Goal: Information Seeking & Learning: Find specific fact

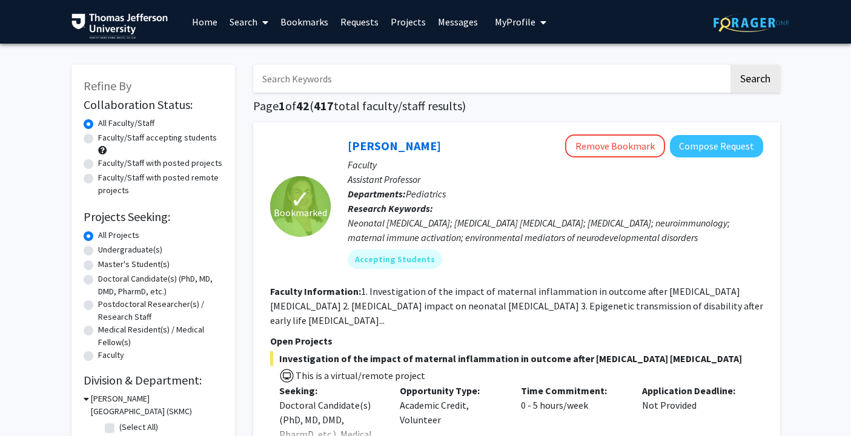
click at [420, 78] on input "Search Keywords" at bounding box center [490, 79] width 475 height 28
click at [730, 65] on button "Search" at bounding box center [755, 79] width 50 height 28
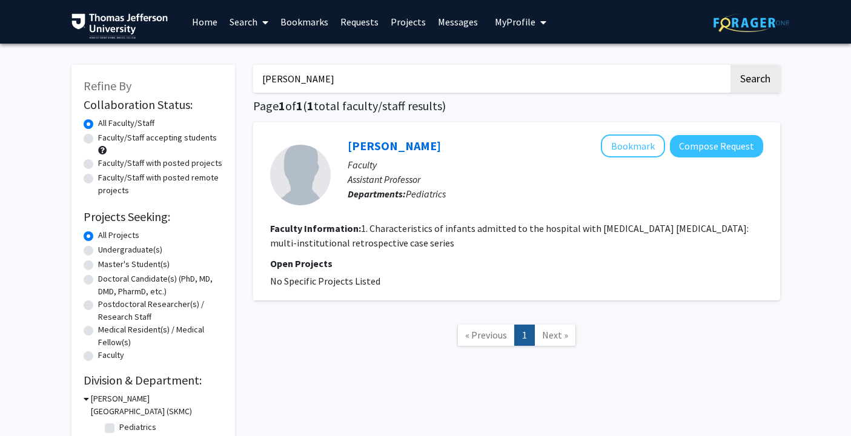
drag, startPoint x: 305, startPoint y: 75, endPoint x: 253, endPoint y: 77, distance: 52.7
click at [253, 77] on input "[PERSON_NAME]" at bounding box center [490, 79] width 475 height 28
click at [730, 65] on button "Search" at bounding box center [755, 79] width 50 height 28
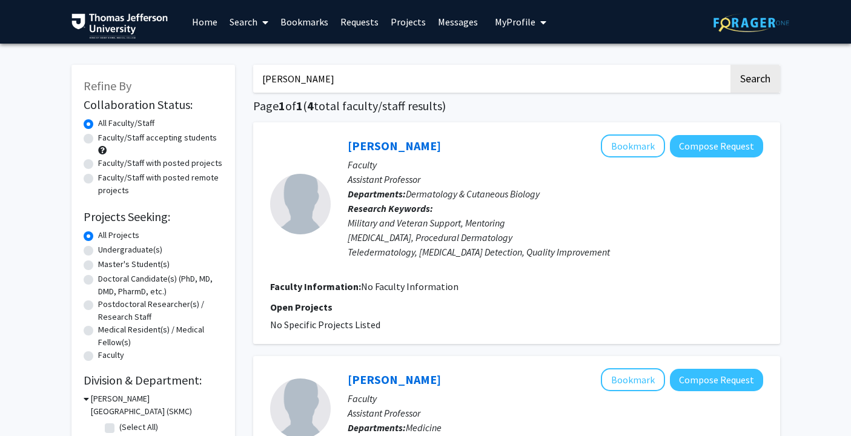
click at [730, 65] on button "Search" at bounding box center [755, 79] width 50 height 28
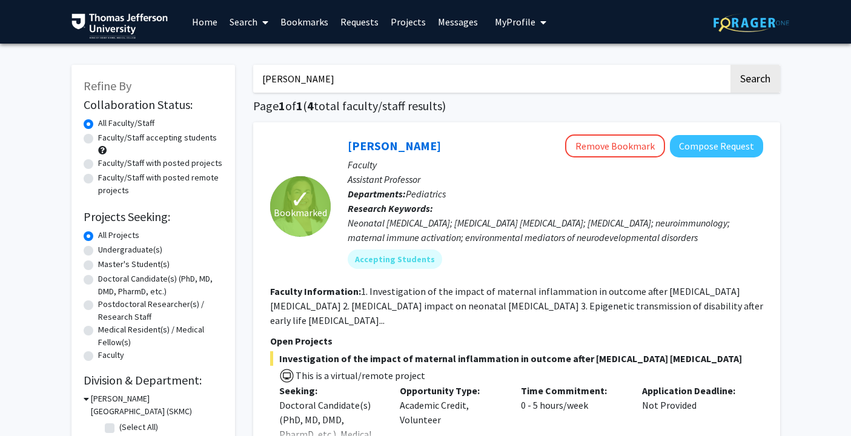
drag, startPoint x: 336, startPoint y: 86, endPoint x: 256, endPoint y: 82, distance: 80.1
click at [256, 82] on input "[PERSON_NAME]" at bounding box center [490, 79] width 475 height 28
click at [730, 65] on button "Search" at bounding box center [755, 79] width 50 height 28
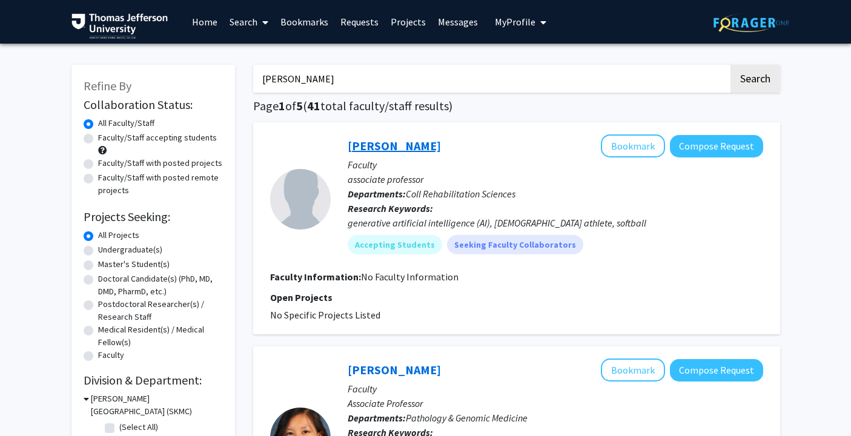
click at [730, 65] on button "Search" at bounding box center [755, 79] width 50 height 28
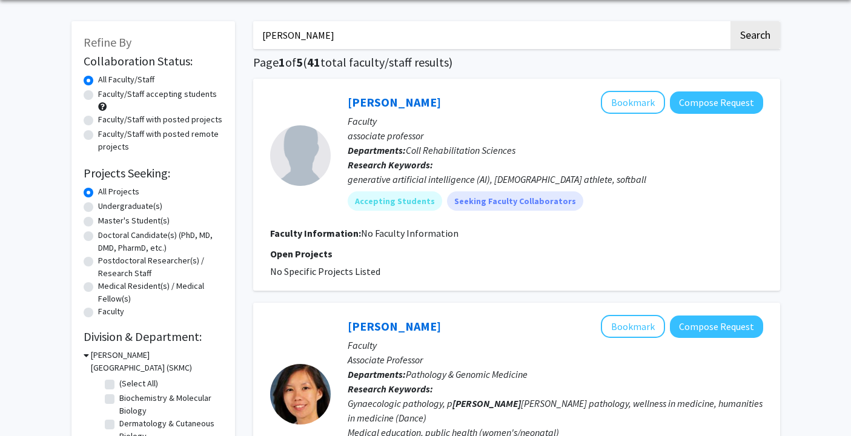
scroll to position [44, 0]
drag, startPoint x: 303, startPoint y: 32, endPoint x: 221, endPoint y: 31, distance: 81.8
click at [730, 21] on button "Search" at bounding box center [755, 35] width 50 height 28
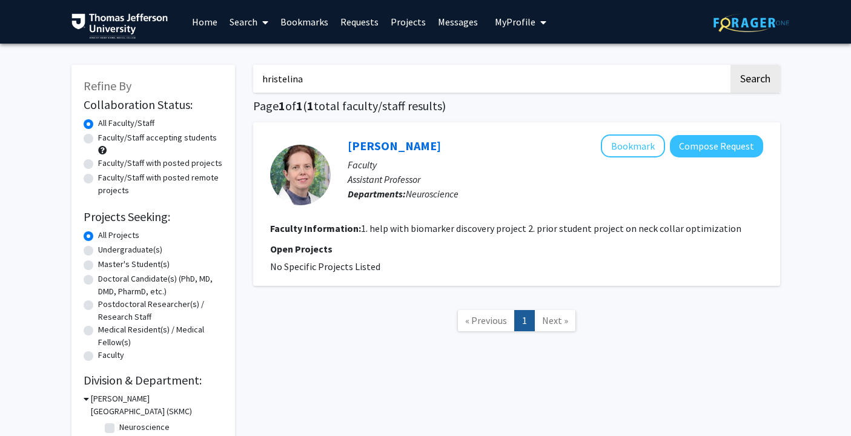
drag, startPoint x: 308, startPoint y: 85, endPoint x: 234, endPoint y: 79, distance: 74.1
click at [234, 79] on div "Refine By Collaboration Status: Collaboration Status All Faculty/Staff Collabor…" at bounding box center [425, 252] width 727 height 398
click at [730, 65] on button "Search" at bounding box center [755, 79] width 50 height 28
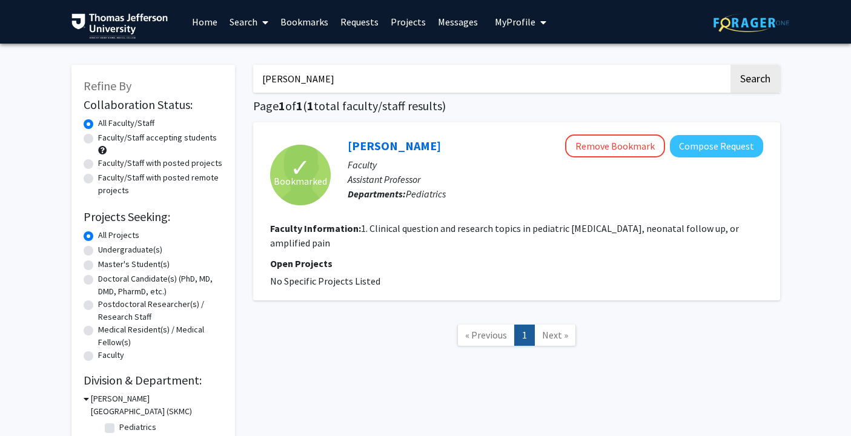
drag, startPoint x: 325, startPoint y: 79, endPoint x: 252, endPoint y: 76, distance: 72.7
click at [252, 76] on div "[PERSON_NAME] Search Page 1 of 1 ( 1 total faculty/staff results) ✓ Bookmarked …" at bounding box center [516, 252] width 545 height 398
click at [730, 65] on button "Search" at bounding box center [755, 79] width 50 height 28
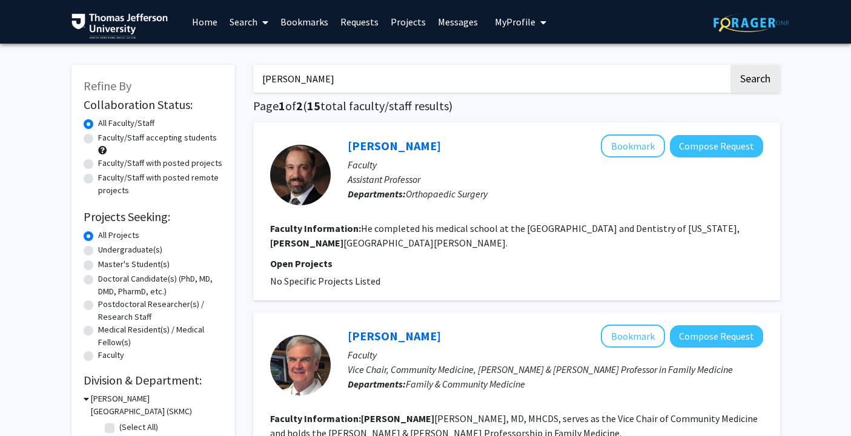
drag, startPoint x: 336, startPoint y: 77, endPoint x: 246, endPoint y: 78, distance: 90.2
click at [730, 65] on button "Search" at bounding box center [755, 79] width 50 height 28
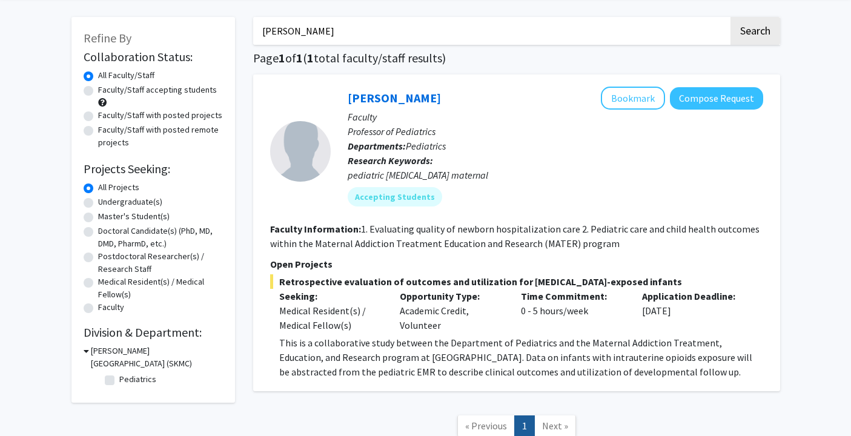
scroll to position [50, 0]
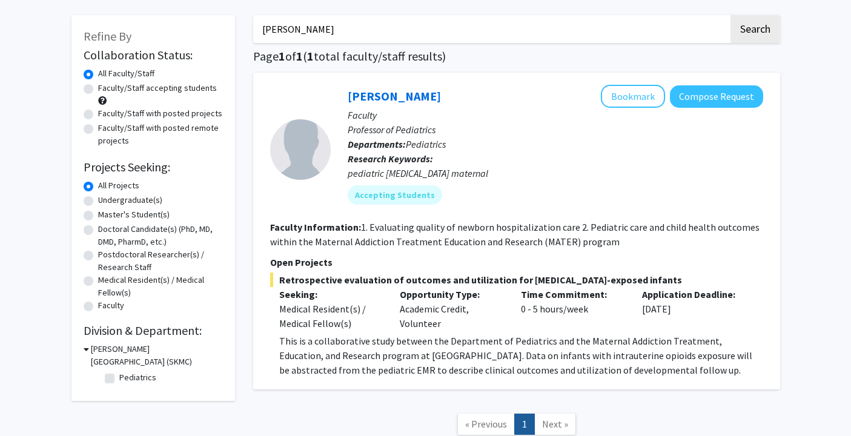
drag, startPoint x: 314, startPoint y: 29, endPoint x: 230, endPoint y: 29, distance: 84.8
click at [230, 29] on div "Refine By Collaboration Status: Collaboration Status All Faculty/Staff Collabor…" at bounding box center [425, 231] width 727 height 457
click at [730, 15] on button "Search" at bounding box center [755, 29] width 50 height 28
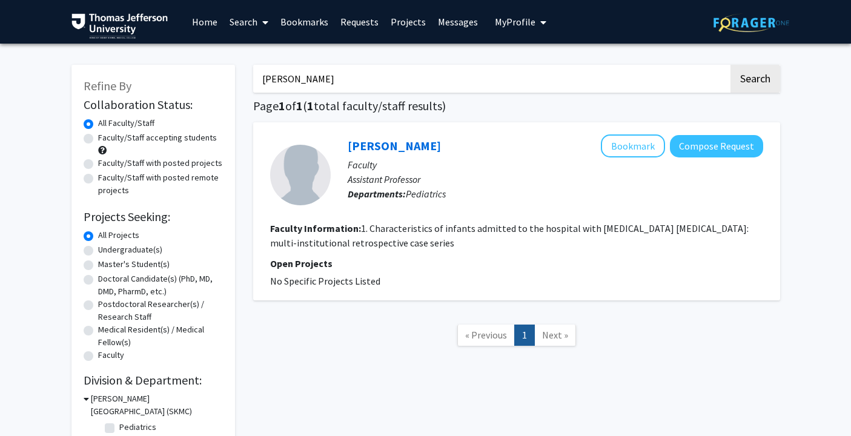
drag, startPoint x: 320, startPoint y: 73, endPoint x: 237, endPoint y: 79, distance: 83.2
click at [237, 79] on div "Refine By Collaboration Status: Collaboration Status All Faculty/Staff Collabor…" at bounding box center [425, 252] width 727 height 398
click at [730, 65] on button "Search" at bounding box center [755, 79] width 50 height 28
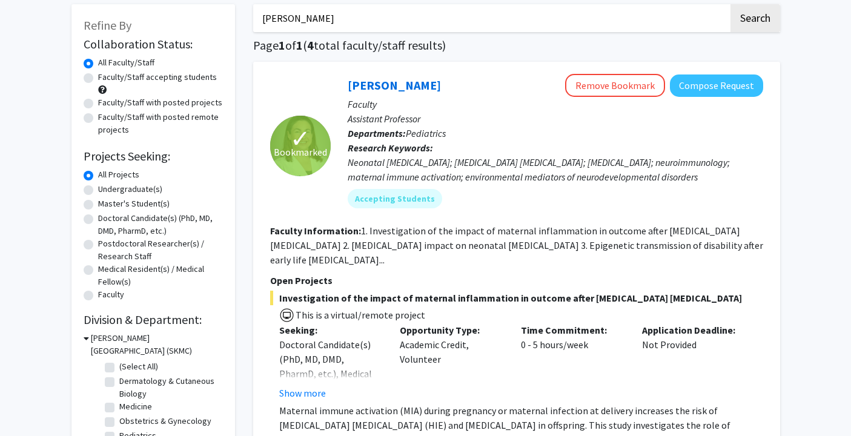
scroll to position [65, 0]
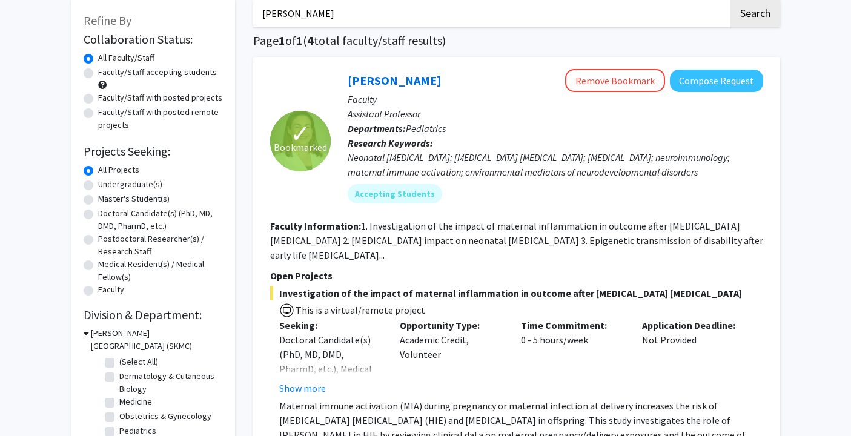
drag, startPoint x: 340, startPoint y: 11, endPoint x: 249, endPoint y: 11, distance: 91.4
click at [730, 0] on button "Search" at bounding box center [755, 13] width 50 height 28
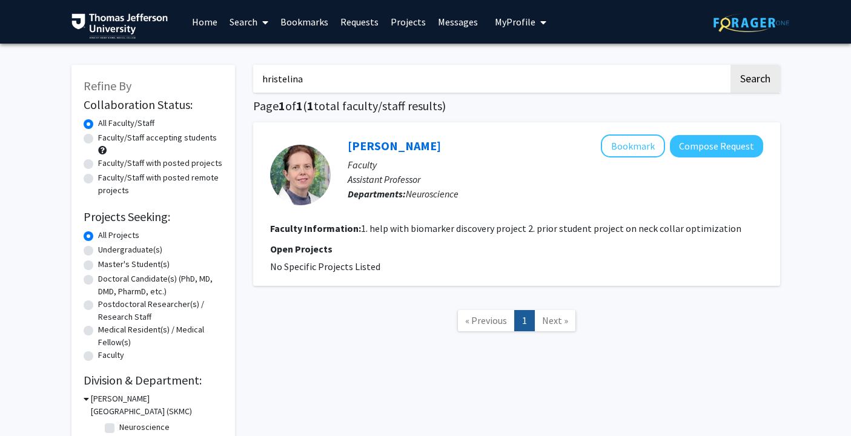
drag, startPoint x: 303, startPoint y: 78, endPoint x: 199, endPoint y: 74, distance: 104.2
click at [199, 74] on div "Refine By Collaboration Status: Collaboration Status All Faculty/Staff Collabor…" at bounding box center [425, 252] width 727 height 398
click at [730, 65] on button "Search" at bounding box center [755, 79] width 50 height 28
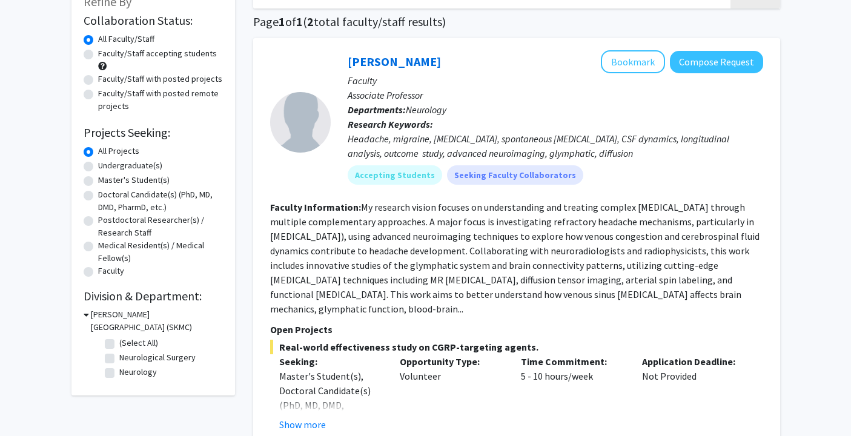
scroll to position [6, 0]
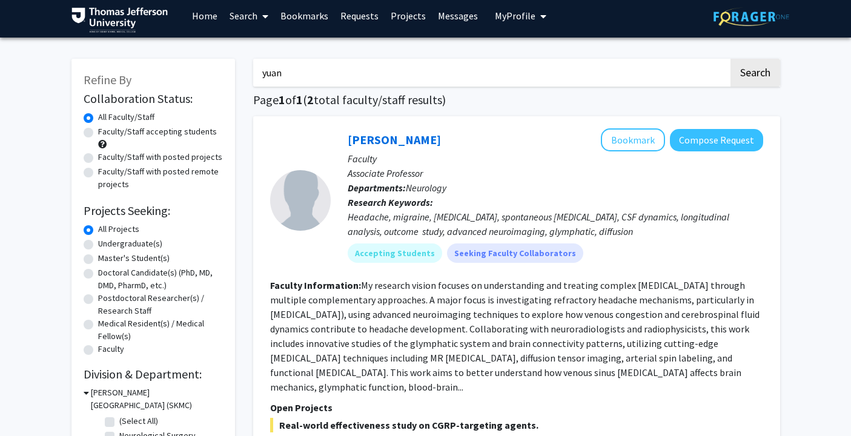
drag, startPoint x: 286, startPoint y: 73, endPoint x: 242, endPoint y: 72, distance: 44.8
click at [730, 59] on button "Search" at bounding box center [755, 73] width 50 height 28
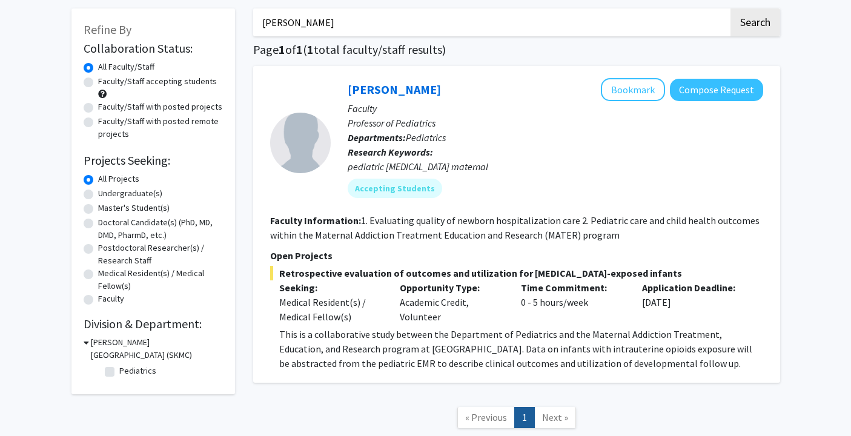
scroll to position [44, 0]
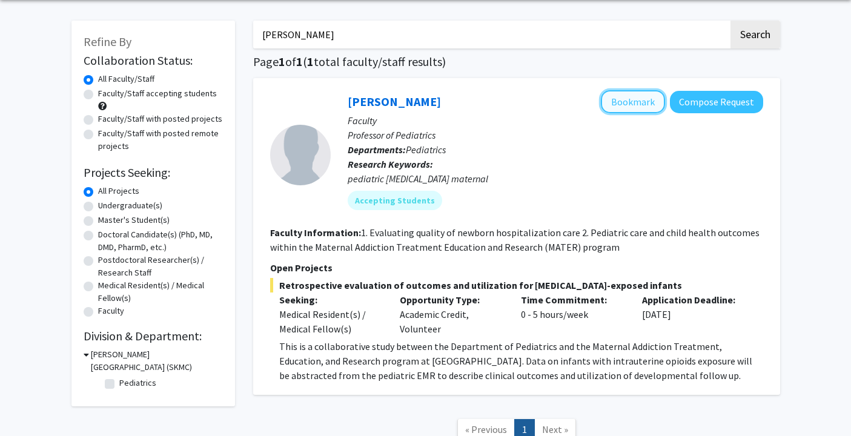
click at [636, 95] on button "Bookmark" at bounding box center [633, 101] width 64 height 23
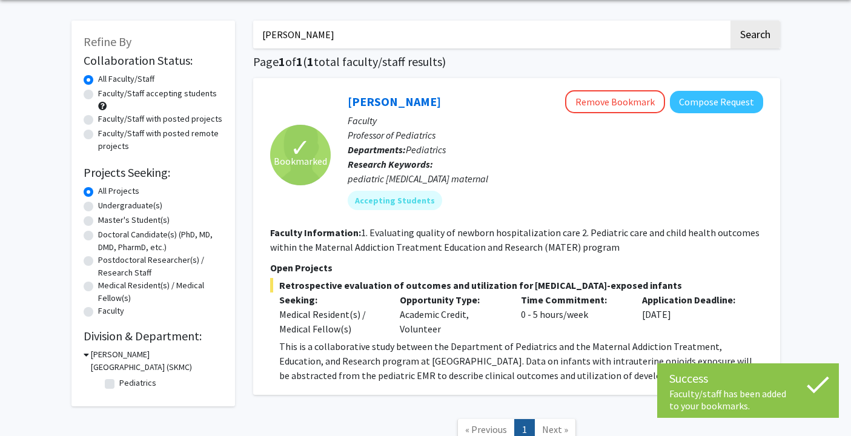
drag, startPoint x: 317, startPoint y: 36, endPoint x: 234, endPoint y: 35, distance: 83.0
click at [234, 35] on div "Refine By Collaboration Status: Collaboration Status All Faculty/Staff Collabor…" at bounding box center [425, 236] width 727 height 457
click at [730, 21] on button "Search" at bounding box center [755, 35] width 50 height 28
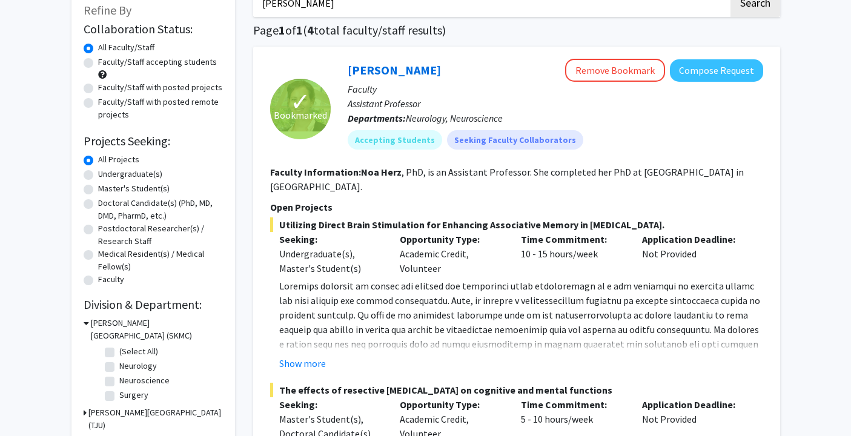
scroll to position [38, 0]
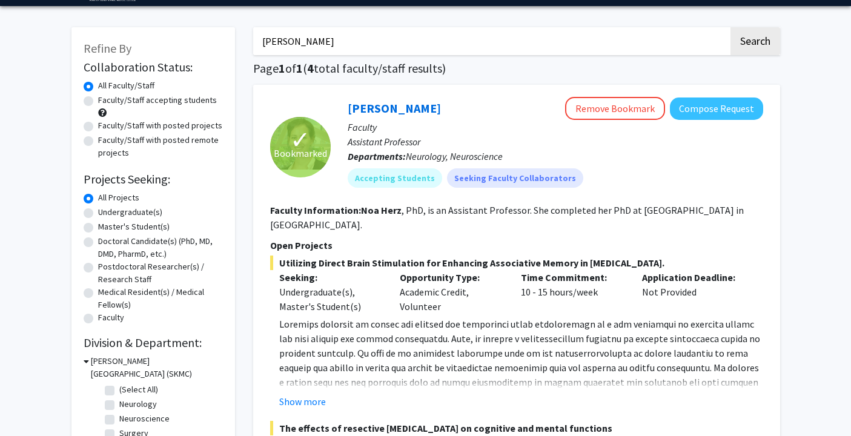
drag, startPoint x: 299, startPoint y: 45, endPoint x: 248, endPoint y: 44, distance: 50.9
click at [730, 27] on button "Search" at bounding box center [755, 41] width 50 height 28
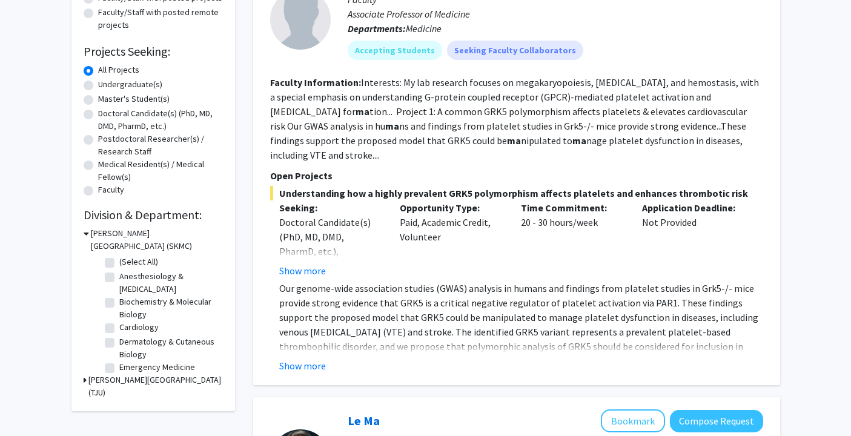
scroll to position [169, 0]
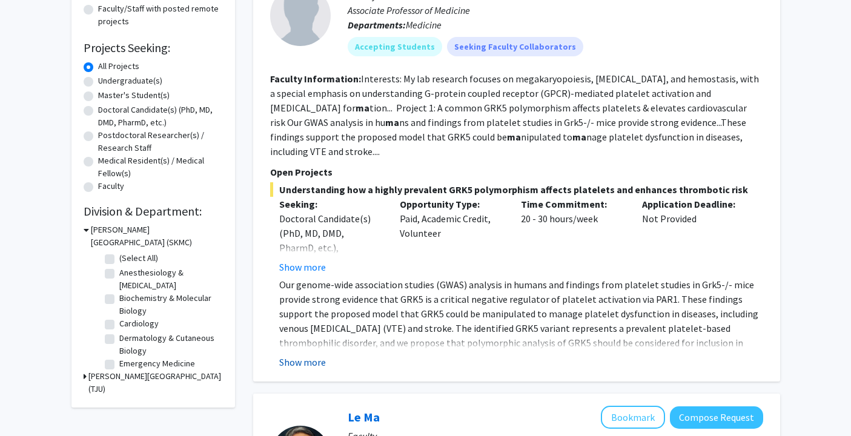
click at [283, 355] on button "Show more" at bounding box center [302, 362] width 47 height 15
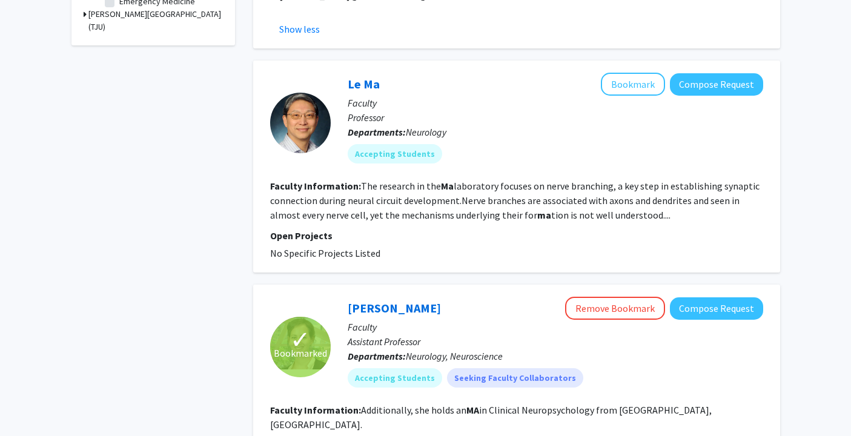
scroll to position [0, 0]
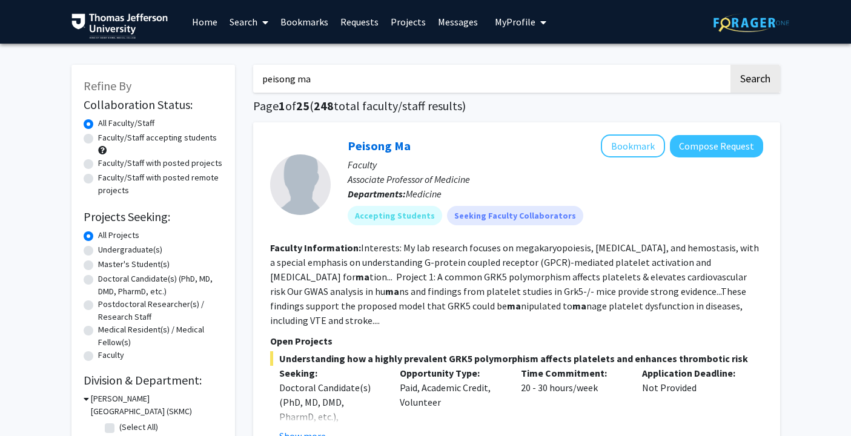
drag, startPoint x: 269, startPoint y: 79, endPoint x: 253, endPoint y: 78, distance: 16.4
click at [253, 78] on input "peisong ma" at bounding box center [490, 79] width 475 height 28
click at [730, 65] on button "Search" at bounding box center [755, 79] width 50 height 28
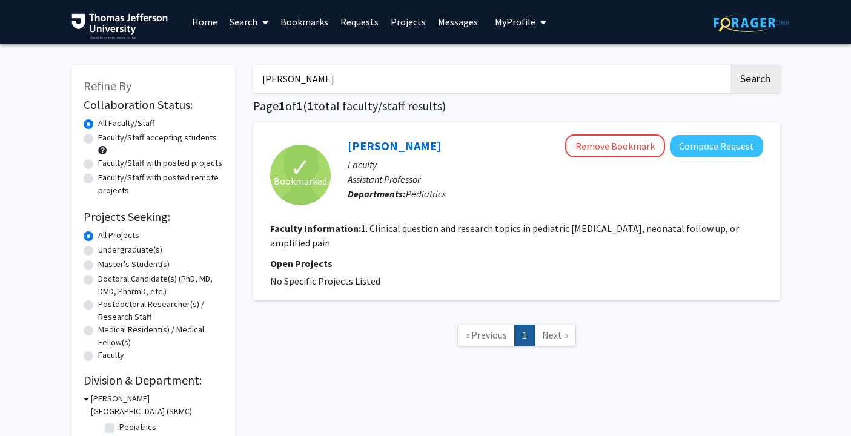
drag, startPoint x: 322, startPoint y: 78, endPoint x: 239, endPoint y: 77, distance: 82.4
click at [239, 77] on div "Refine By Collaboration Status: Collaboration Status All Faculty/Staff Collabor…" at bounding box center [425, 252] width 727 height 398
click at [730, 65] on button "Search" at bounding box center [755, 79] width 50 height 28
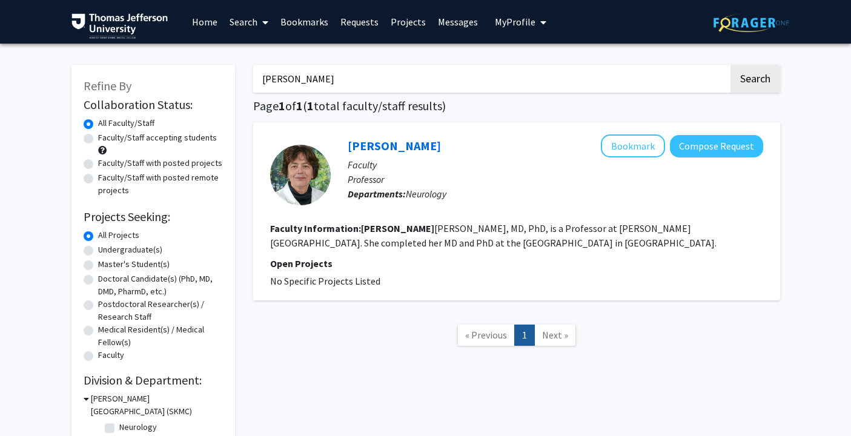
drag, startPoint x: 293, startPoint y: 76, endPoint x: 237, endPoint y: 74, distance: 55.1
click at [237, 74] on div "Refine By Collaboration Status: Collaboration Status All Faculty/Staff Collabor…" at bounding box center [425, 252] width 727 height 398
click at [730, 65] on button "Search" at bounding box center [755, 79] width 50 height 28
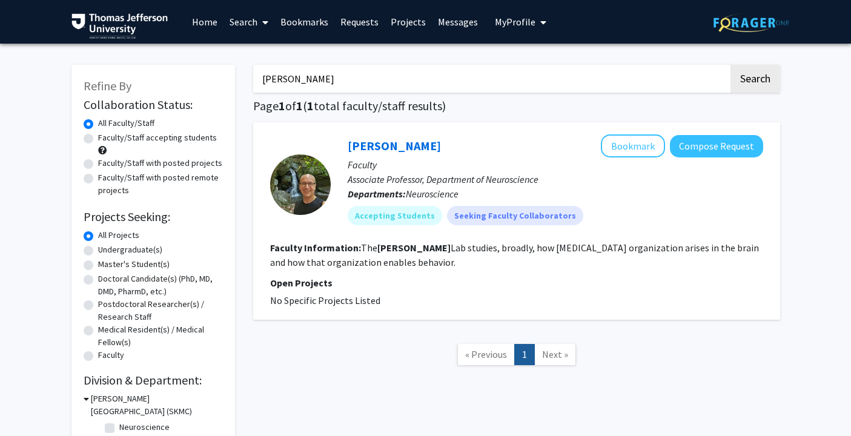
drag, startPoint x: 295, startPoint y: 80, endPoint x: 248, endPoint y: 80, distance: 46.6
click at [248, 80] on div "[PERSON_NAME] Search Page 1 of 1 ( 1 total faculty/staff results) [PERSON_NAME]…" at bounding box center [516, 252] width 545 height 398
click at [730, 65] on button "Search" at bounding box center [755, 79] width 50 height 28
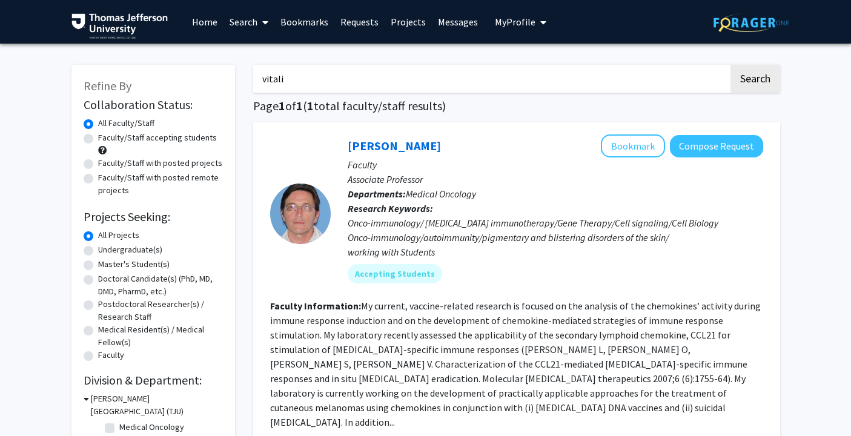
drag, startPoint x: 302, startPoint y: 76, endPoint x: 242, endPoint y: 76, distance: 60.0
click at [242, 76] on div "Refine By Collaboration Status: Collaboration Status All Faculty/Staff Collabor…" at bounding box center [425, 301] width 727 height 497
type input "[PERSON_NAME]"
click at [730, 65] on button "Search" at bounding box center [755, 79] width 50 height 28
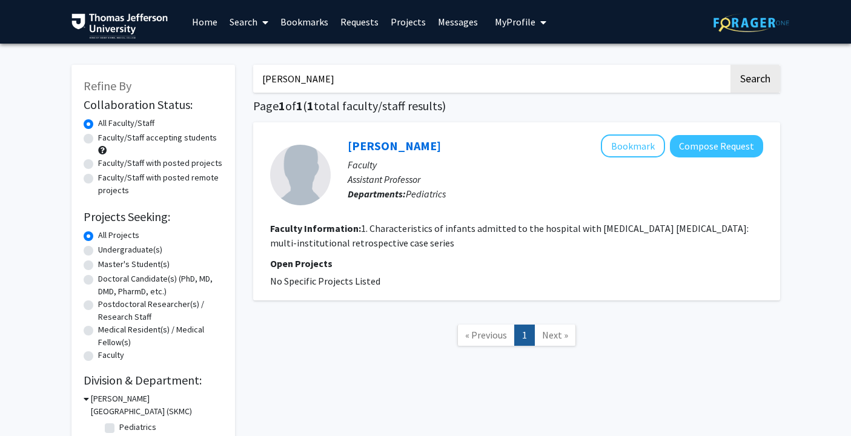
click at [388, 233] on fg-read-more "1. Characteristics of infants admitted to the hospital with [MEDICAL_DATA] [MED…" at bounding box center [509, 235] width 478 height 27
click at [396, 147] on link "[PERSON_NAME]" at bounding box center [394, 145] width 93 height 15
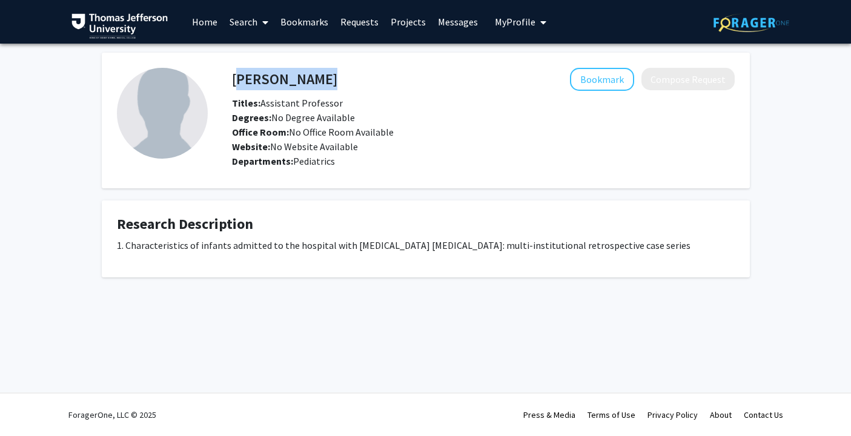
drag, startPoint x: 233, startPoint y: 79, endPoint x: 326, endPoint y: 79, distance: 93.9
click at [326, 79] on div "[PERSON_NAME] Bookmark Compose Request" at bounding box center [483, 79] width 521 height 23
copy h4 "[PERSON_NAME]"
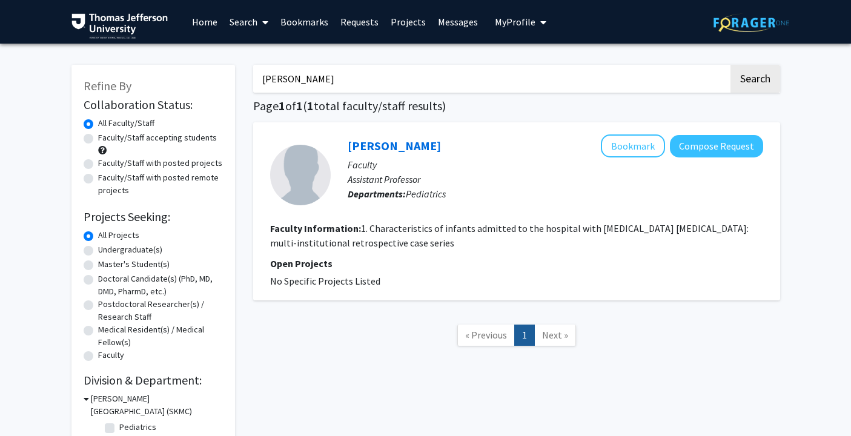
drag, startPoint x: 320, startPoint y: 79, endPoint x: 257, endPoint y: 78, distance: 63.6
click at [257, 78] on input "[PERSON_NAME]" at bounding box center [490, 79] width 475 height 28
click at [730, 65] on button "Search" at bounding box center [755, 79] width 50 height 28
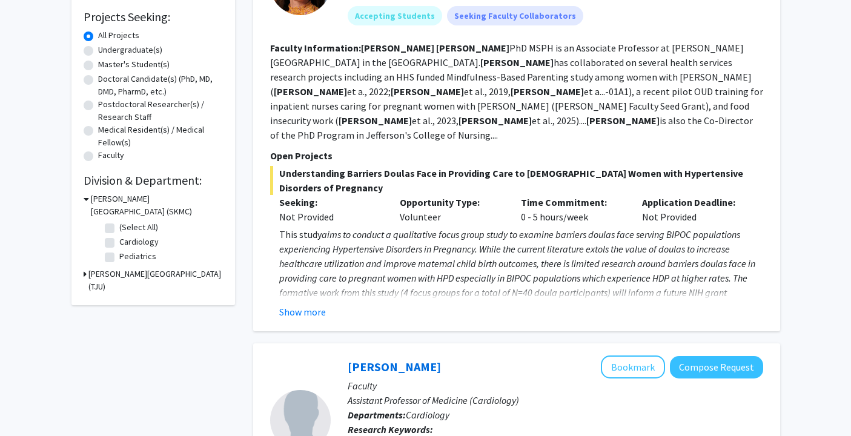
scroll to position [205, 0]
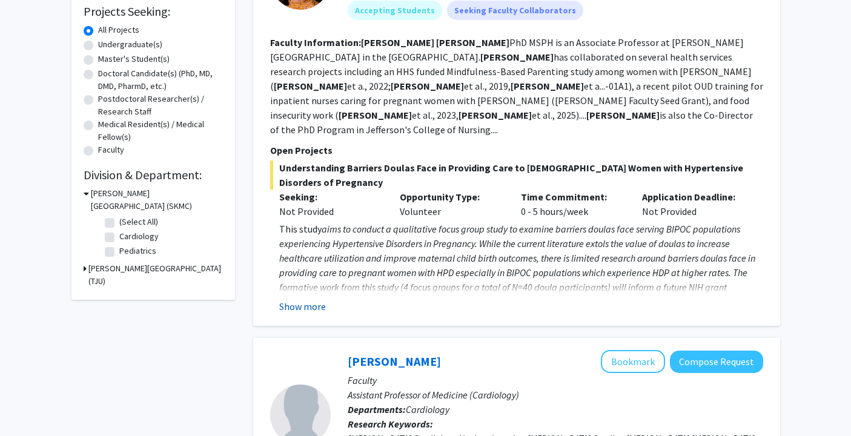
click at [314, 299] on button "Show more" at bounding box center [302, 306] width 47 height 15
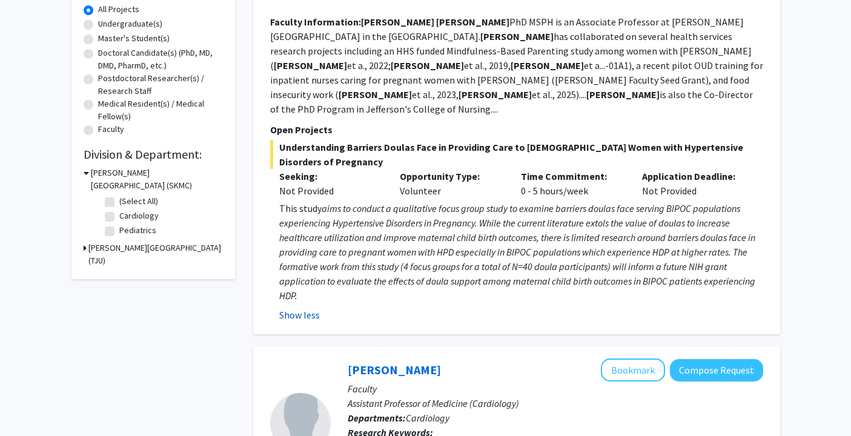
scroll to position [0, 0]
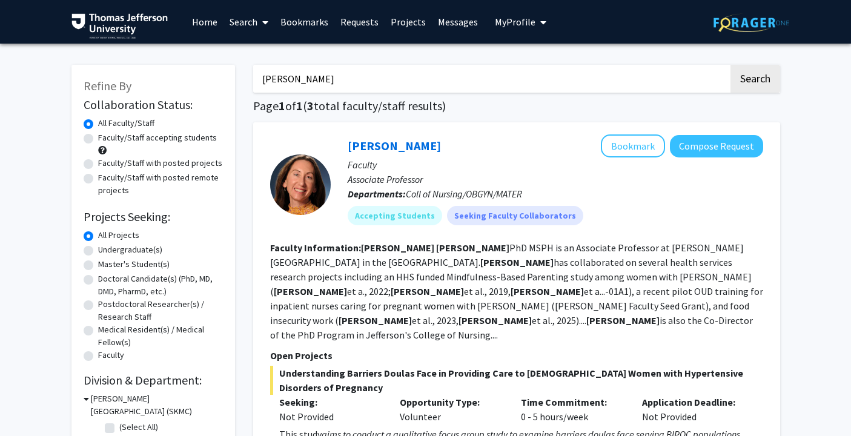
drag, startPoint x: 334, startPoint y: 78, endPoint x: 251, endPoint y: 78, distance: 83.6
type input "[PERSON_NAME]"
click at [730, 65] on button "Search" at bounding box center [755, 79] width 50 height 28
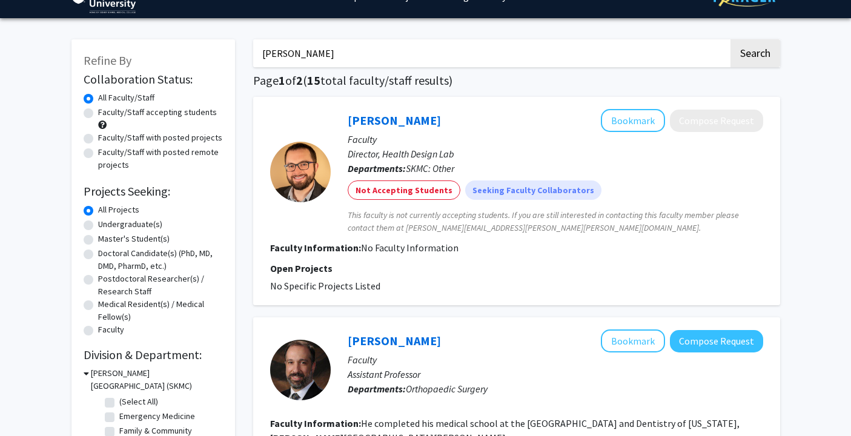
scroll to position [29, 0]
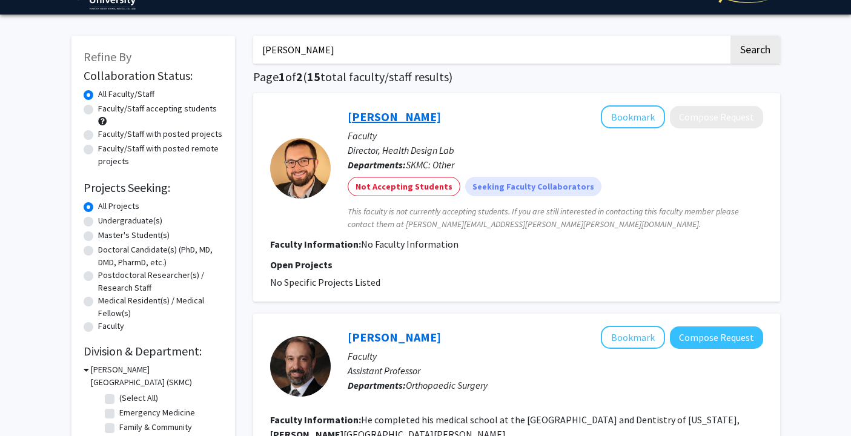
click at [399, 118] on link "[PERSON_NAME]" at bounding box center [394, 116] width 93 height 15
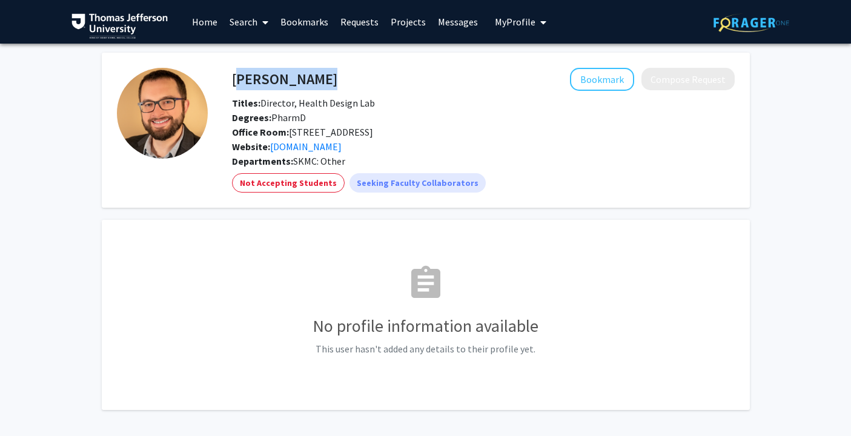
click at [234, 84] on div "[PERSON_NAME] Bookmark Compose Request" at bounding box center [483, 79] width 521 height 23
copy h4 "[PERSON_NAME]"
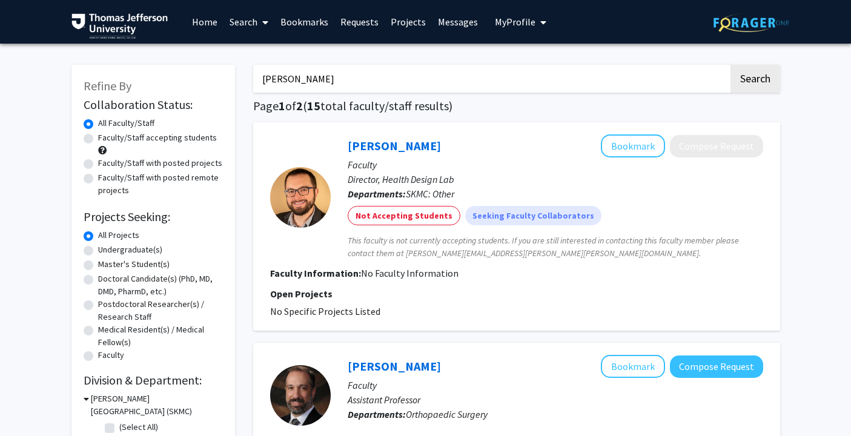
drag, startPoint x: 333, startPoint y: 81, endPoint x: 258, endPoint y: 80, distance: 75.1
click at [258, 80] on input "[PERSON_NAME]" at bounding box center [490, 79] width 475 height 28
type input "[PERSON_NAME]"
click at [730, 65] on button "Search" at bounding box center [755, 79] width 50 height 28
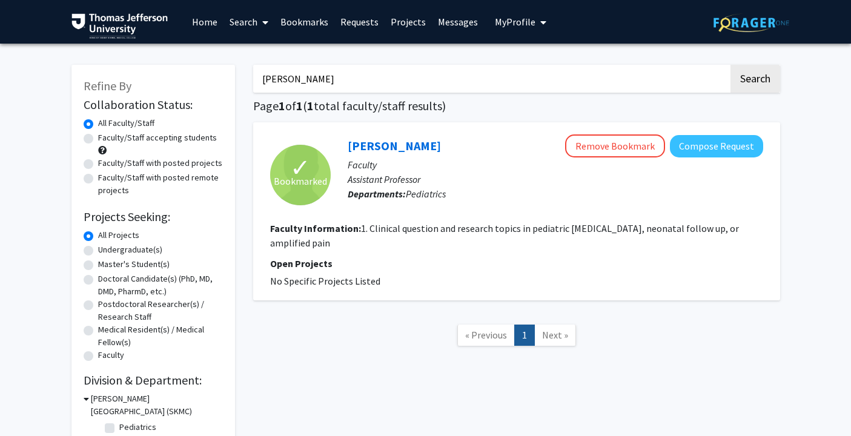
click at [400, 154] on div "[PERSON_NAME] Remove Bookmark Compose Request" at bounding box center [555, 145] width 415 height 23
click at [399, 149] on link "[PERSON_NAME]" at bounding box center [394, 145] width 93 height 15
drag, startPoint x: 326, startPoint y: 76, endPoint x: 244, endPoint y: 76, distance: 82.4
click at [244, 76] on div "[PERSON_NAME] Search Page 1 of 1 ( 1 total faculty/staff results) ✓ Bookmarked …" at bounding box center [516, 252] width 545 height 398
click at [730, 65] on button "Search" at bounding box center [755, 79] width 50 height 28
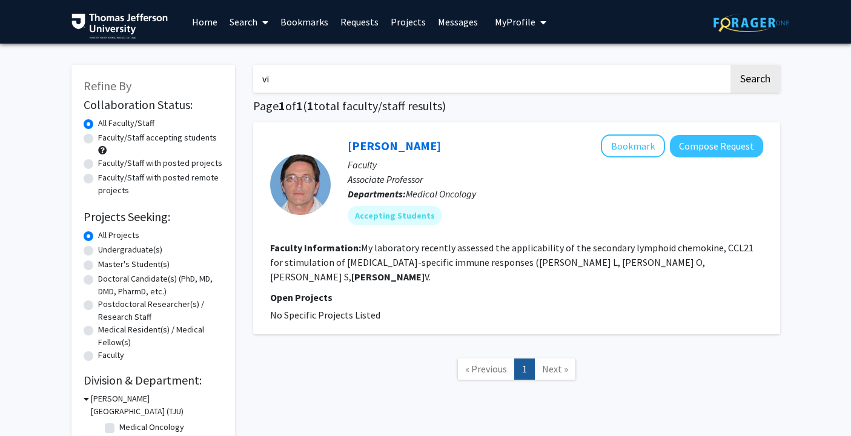
type input "v"
click at [730, 65] on button "Search" at bounding box center [755, 79] width 50 height 28
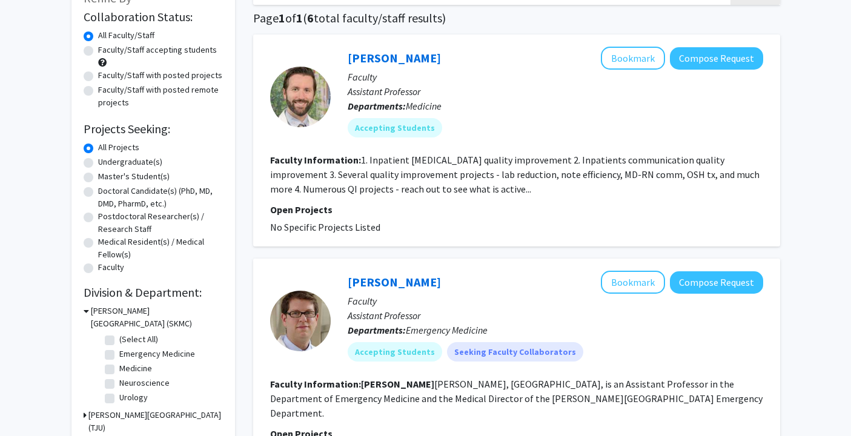
scroll to position [29, 0]
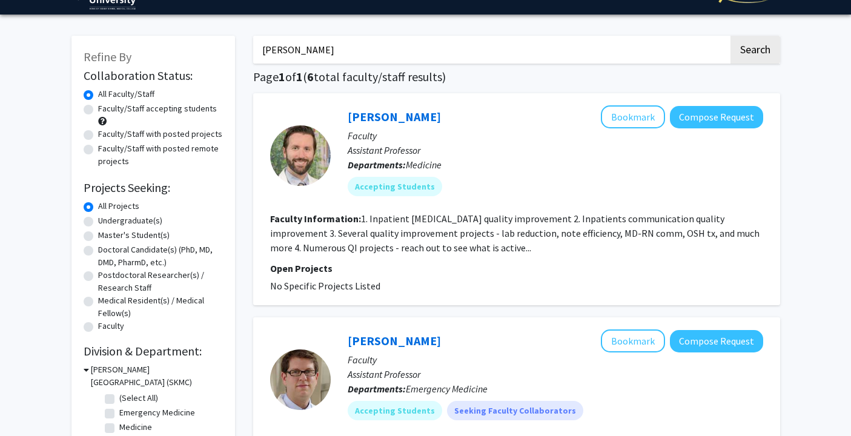
drag, startPoint x: 311, startPoint y: 54, endPoint x: 249, endPoint y: 53, distance: 62.4
click at [730, 36] on button "Search" at bounding box center [755, 50] width 50 height 28
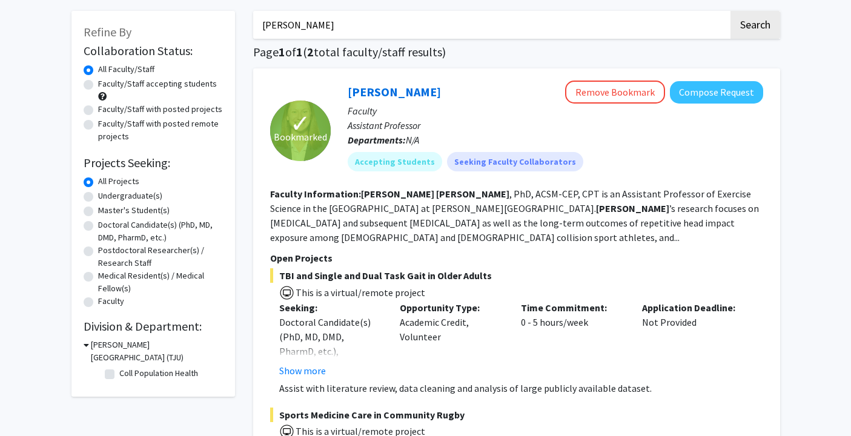
scroll to position [56, 0]
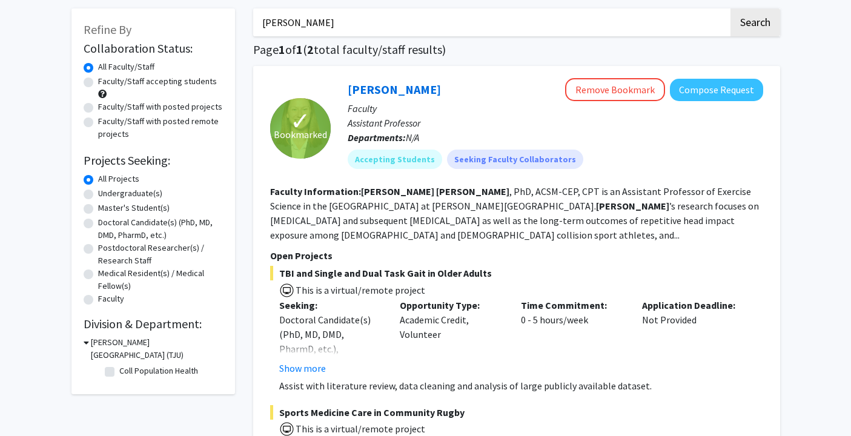
drag, startPoint x: 329, startPoint y: 22, endPoint x: 254, endPoint y: 22, distance: 74.5
click at [254, 22] on input "[PERSON_NAME]" at bounding box center [490, 22] width 475 height 28
type input "[PERSON_NAME]"
click at [730, 8] on button "Search" at bounding box center [755, 22] width 50 height 28
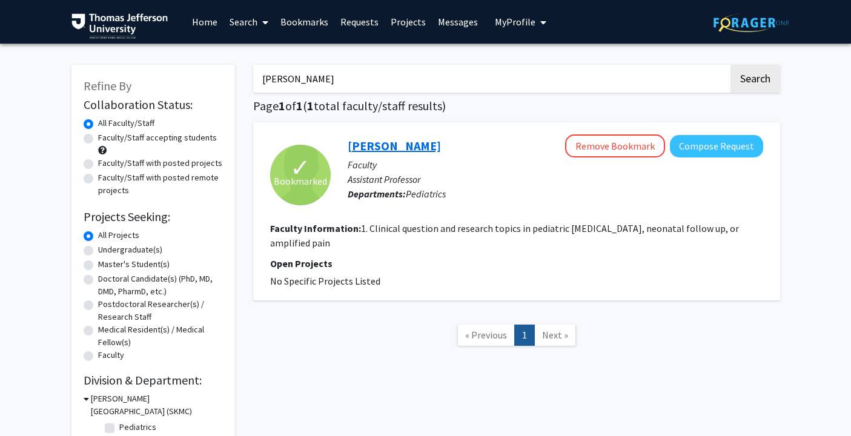
click at [383, 147] on link "[PERSON_NAME]" at bounding box center [394, 145] width 93 height 15
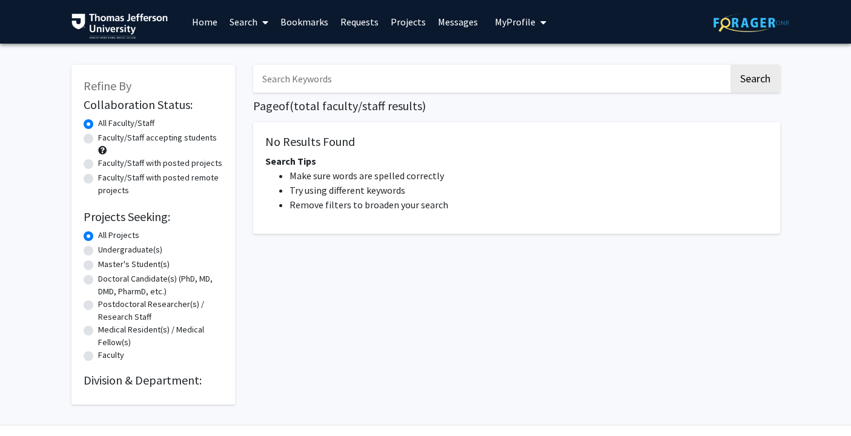
click at [362, 76] on input "Search Keywords" at bounding box center [490, 79] width 475 height 28
click at [741, 82] on button "Search" at bounding box center [755, 79] width 50 height 28
drag, startPoint x: 319, startPoint y: 81, endPoint x: 277, endPoint y: 80, distance: 41.8
click at [277, 80] on input "[PERSON_NAME]" at bounding box center [490, 79] width 475 height 28
click at [730, 65] on button "Search" at bounding box center [755, 79] width 50 height 28
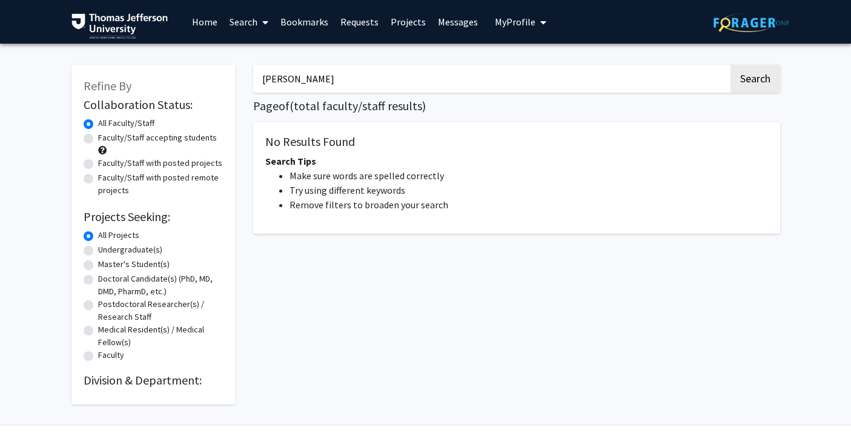
click at [263, 81] on input "[PERSON_NAME]" at bounding box center [490, 79] width 475 height 28
type input "[PERSON_NAME]"
click at [730, 65] on button "Search" at bounding box center [755, 79] width 50 height 28
click at [766, 79] on button "Search" at bounding box center [755, 79] width 50 height 28
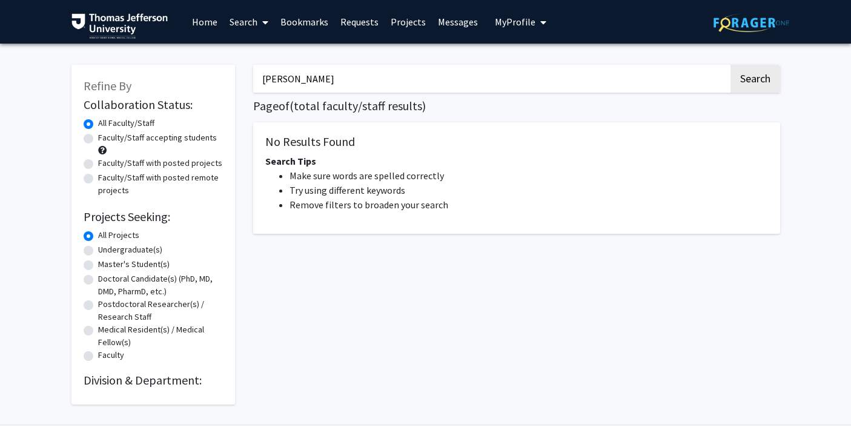
drag, startPoint x: 306, startPoint y: 87, endPoint x: 261, endPoint y: 81, distance: 45.2
click at [261, 81] on input "[PERSON_NAME]" at bounding box center [490, 79] width 475 height 28
click at [730, 65] on button "Search" at bounding box center [755, 79] width 50 height 28
drag, startPoint x: 296, startPoint y: 83, endPoint x: 256, endPoint y: 85, distance: 40.0
click at [256, 85] on input "[PERSON_NAME]" at bounding box center [490, 79] width 475 height 28
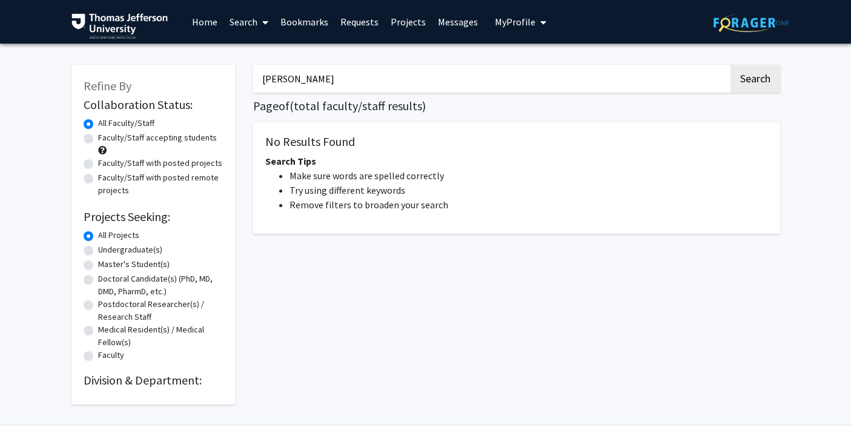
click at [730, 65] on button "Search" at bounding box center [755, 79] width 50 height 28
click at [297, 79] on input "[PERSON_NAME]" at bounding box center [490, 79] width 475 height 28
drag, startPoint x: 297, startPoint y: 79, endPoint x: 262, endPoint y: 78, distance: 35.1
click at [262, 78] on input "[PERSON_NAME]" at bounding box center [490, 79] width 475 height 28
type input "[PERSON_NAME]"
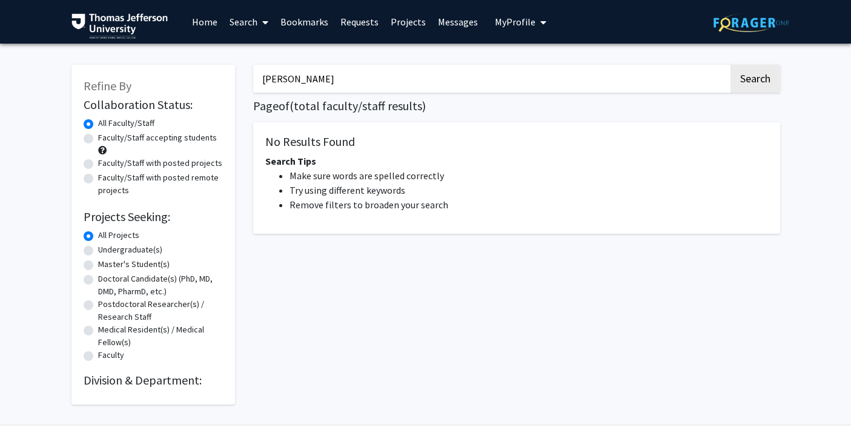
click at [730, 65] on button "Search" at bounding box center [755, 79] width 50 height 28
click at [750, 81] on button "Search" at bounding box center [755, 79] width 50 height 28
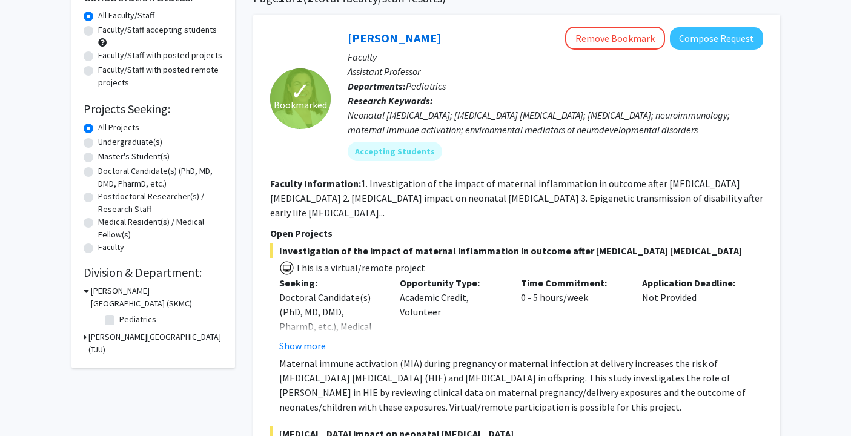
scroll to position [137, 0]
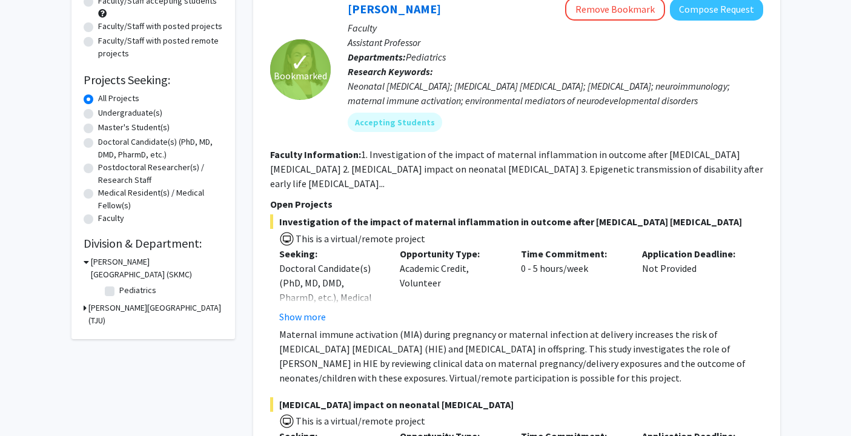
click at [119, 293] on label "Pediatrics" at bounding box center [137, 290] width 37 height 13
click at [119, 292] on input "Pediatrics" at bounding box center [123, 288] width 8 height 8
checkbox input "true"
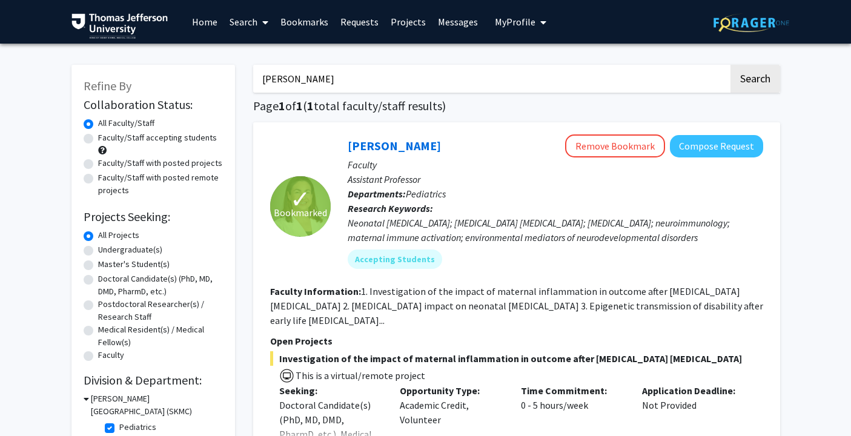
drag, startPoint x: 303, startPoint y: 81, endPoint x: 268, endPoint y: 81, distance: 35.7
click at [268, 81] on input "[PERSON_NAME]" at bounding box center [490, 79] width 475 height 28
type input "w"
click at [730, 65] on button "Search" at bounding box center [755, 79] width 50 height 28
checkbox input "false"
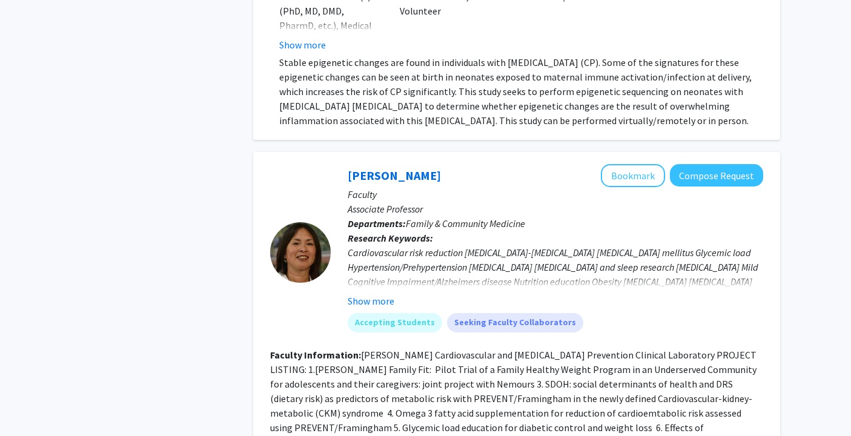
scroll to position [775, 0]
click at [378, 301] on button "Show more" at bounding box center [371, 300] width 47 height 15
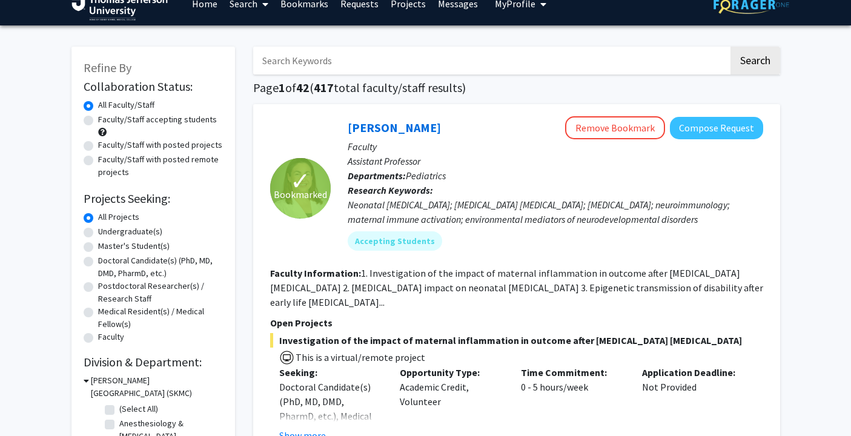
scroll to position [0, 0]
